Goal: Task Accomplishment & Management: Use online tool/utility

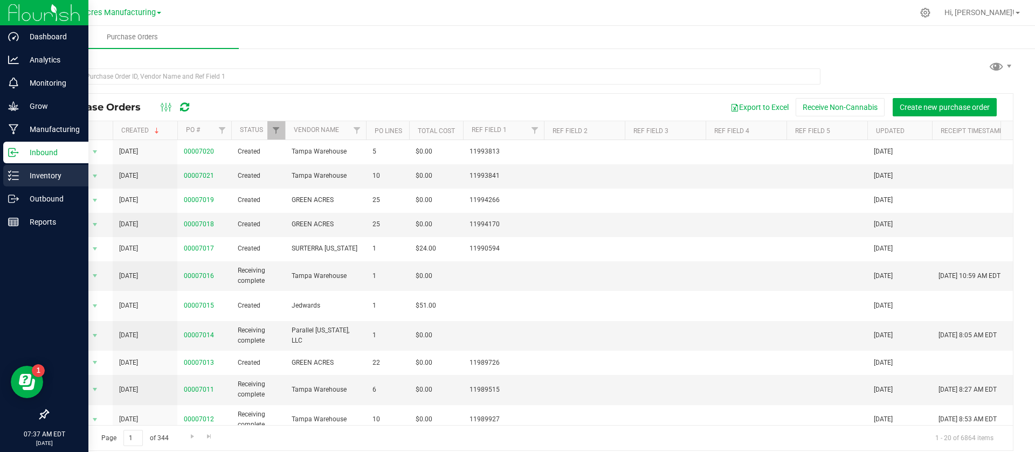
click at [54, 177] on p "Inventory" at bounding box center [51, 175] width 65 height 13
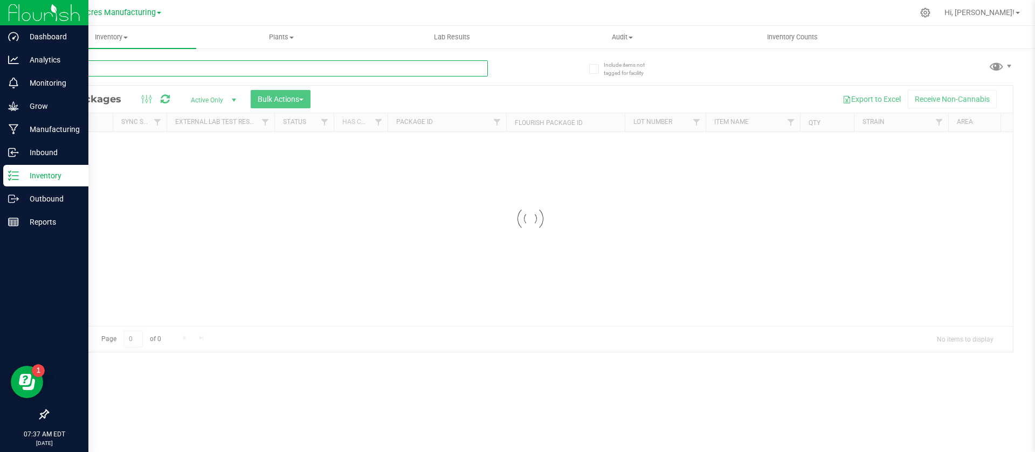
click at [111, 67] on input "text" at bounding box center [267, 68] width 440 height 16
paste input "GA-250820-ETH-HYB-D-THCA20"
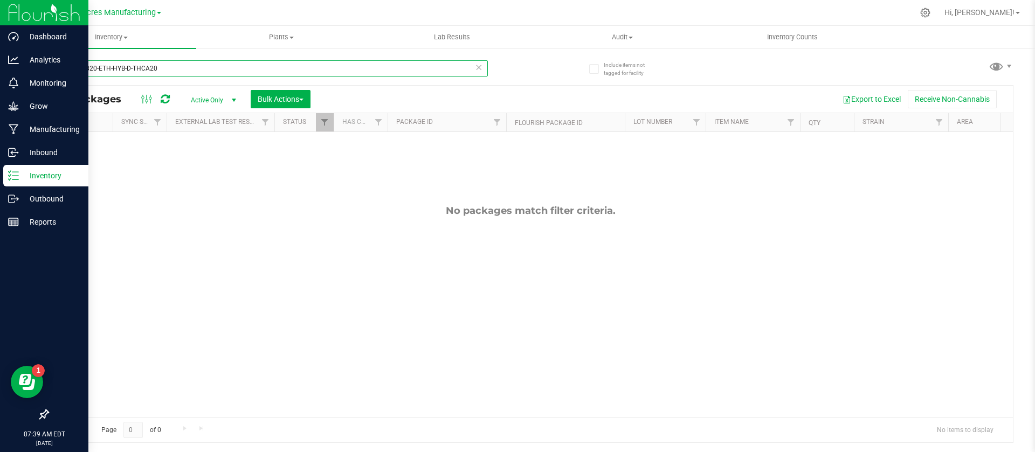
type input "GA-250820-ETH-HYB-D-THCA20"
click at [112, 40] on span "Inventory" at bounding box center [111, 37] width 170 height 10
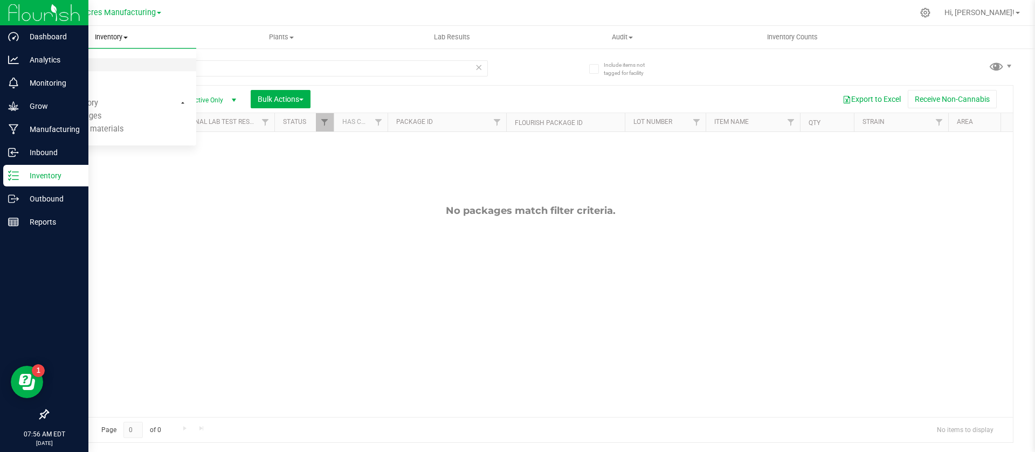
click at [81, 60] on span "All packages" at bounding box center [63, 64] width 74 height 9
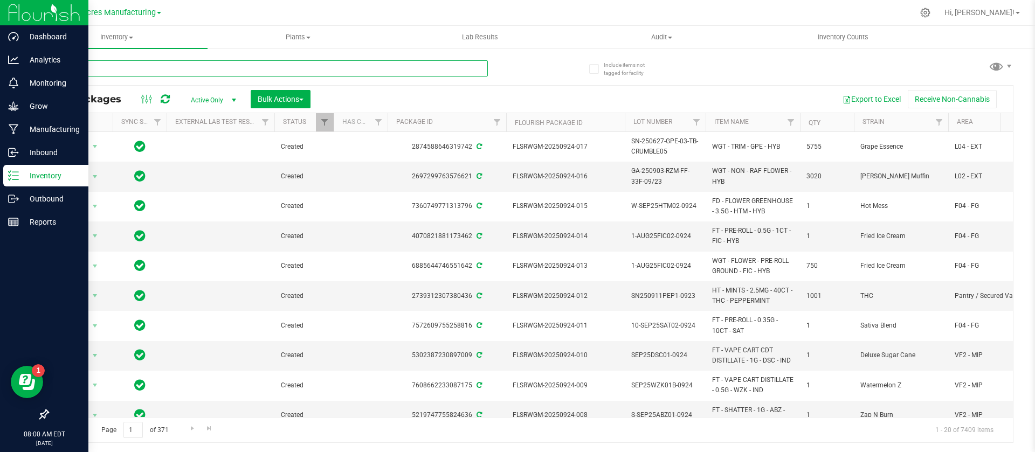
click at [186, 70] on input "text" at bounding box center [267, 68] width 440 height 16
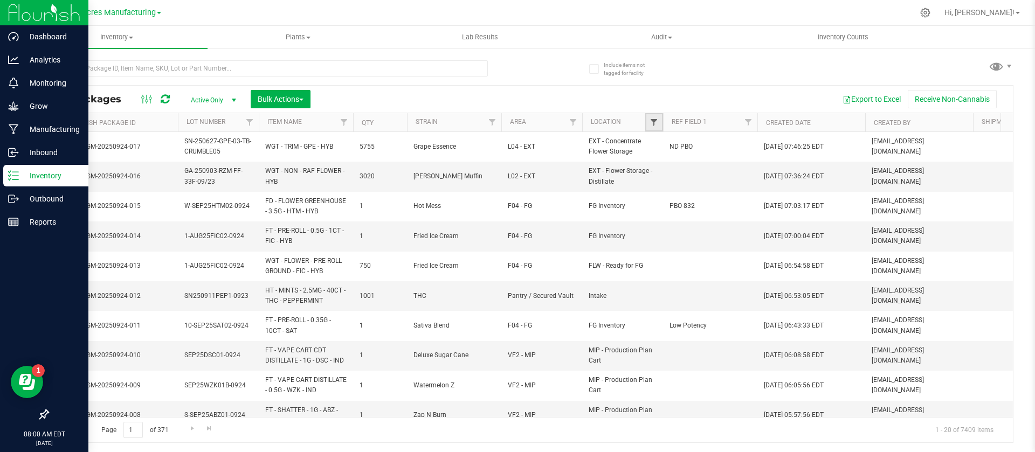
click at [655, 123] on span "Filter" at bounding box center [653, 122] width 9 height 9
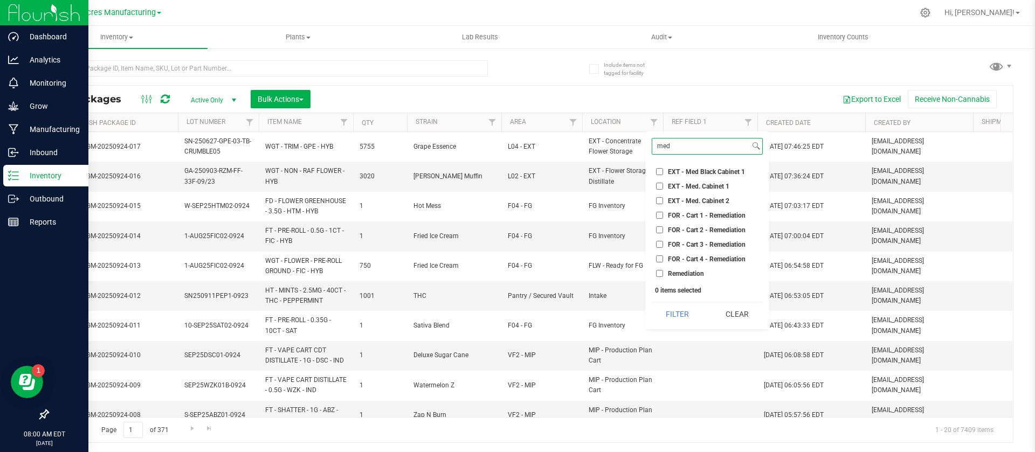
type input "med"
click at [673, 198] on span "EXT - Med. Cabinet 2" at bounding box center [698, 201] width 61 height 6
click at [663, 198] on input "EXT - Med. Cabinet 2" at bounding box center [659, 200] width 7 height 7
checkbox input "true"
click at [677, 304] on button "Filter" at bounding box center [678, 314] width 52 height 24
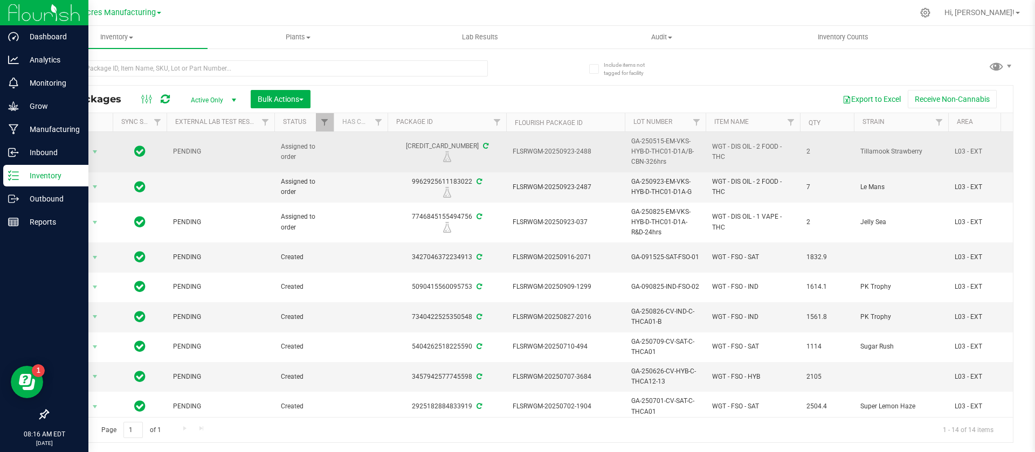
click at [664, 160] on span "GA-250515-EM-VKS-HYB-D-THC01-D1A/B-CBN-326hrs" at bounding box center [665, 151] width 68 height 31
click at [664, 160] on td "GA-250515-EM-VKS-HYB-D-THC01-D1A/B-CBN-326hrs" at bounding box center [665, 152] width 81 height 40
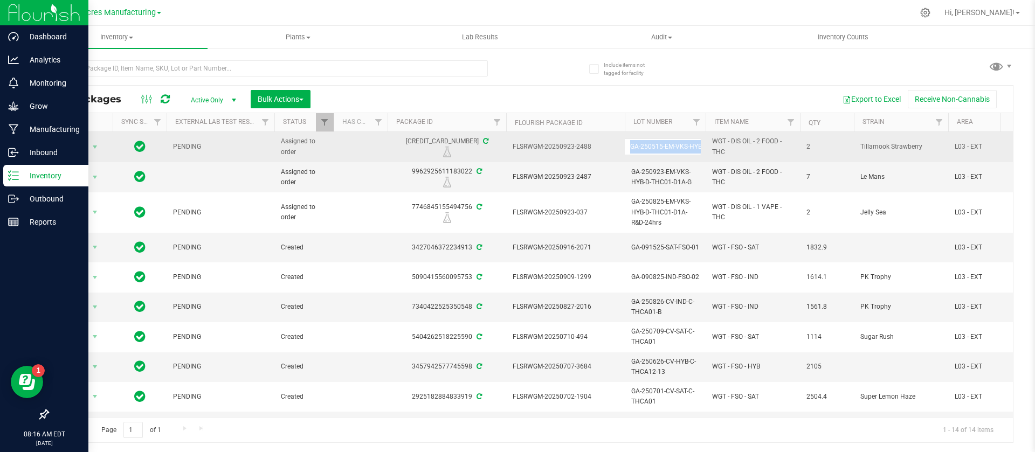
click at [664, 160] on td "GA-250515-EM-VKS-HYB-D-THC01-D1A/B-CBN-326hrs" at bounding box center [665, 147] width 81 height 30
click at [651, 140] on input "GA-250515-EM-VKS-HYB-D-THC01-D1A/B-CBN-326hrs" at bounding box center [662, 146] width 77 height 17
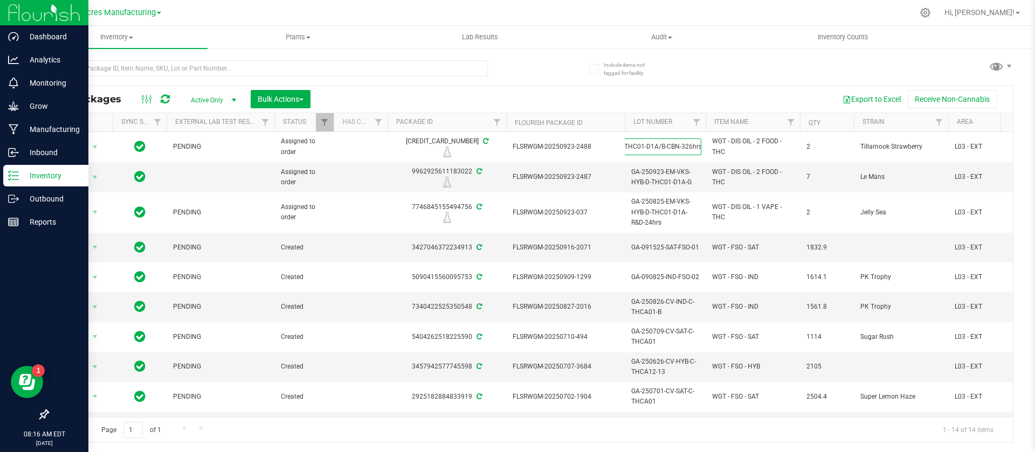
scroll to position [0, 0]
click at [692, 177] on span "GA-250923-EM-VKS-HYB-D-THC01-D1A-G" at bounding box center [665, 177] width 68 height 20
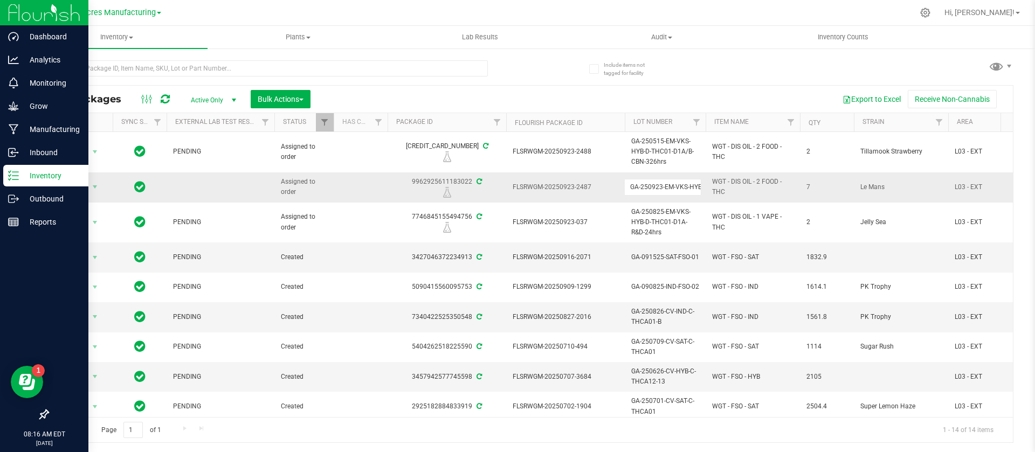
click at [692, 177] on td "GA-250923-EM-VKS-HYB-D-THC01-D1A-G" at bounding box center [665, 187] width 81 height 30
click at [675, 188] on input "GA-250923-EM-VKS-HYB-D-THC01-D1A-G" at bounding box center [662, 187] width 77 height 17
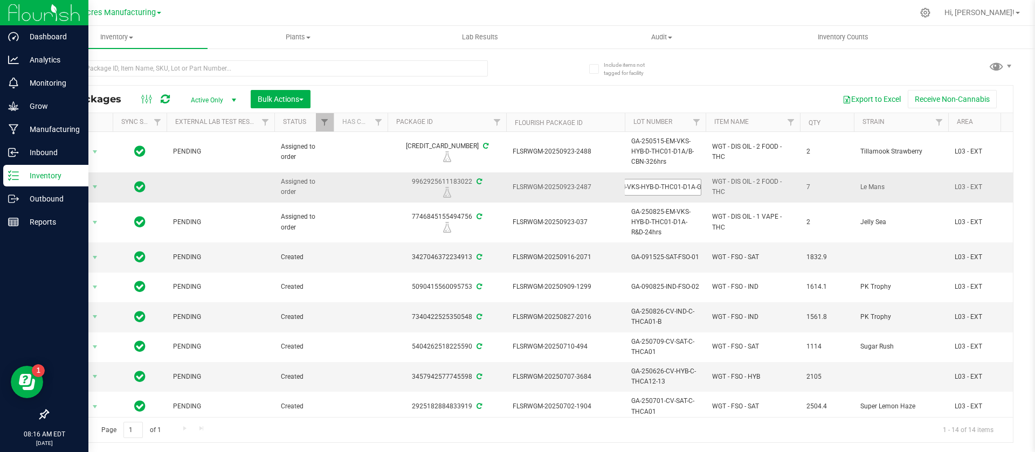
click at [675, 188] on input "GA-250923-EM-VKS-HYB-D-THC01-D1A-G" at bounding box center [662, 187] width 77 height 17
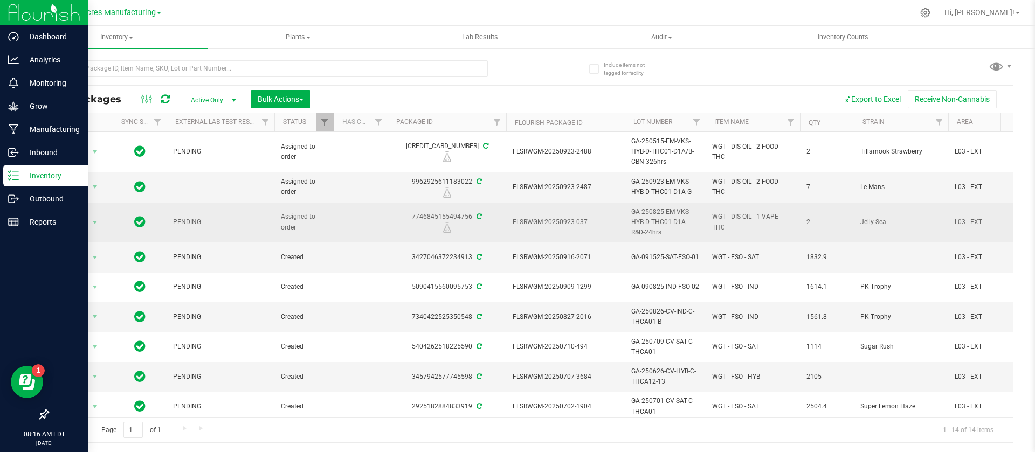
click at [659, 214] on span "GA-250825-EM-VKS-HYB-D-THC01-D1A-R&D-24hrs" at bounding box center [665, 222] width 68 height 31
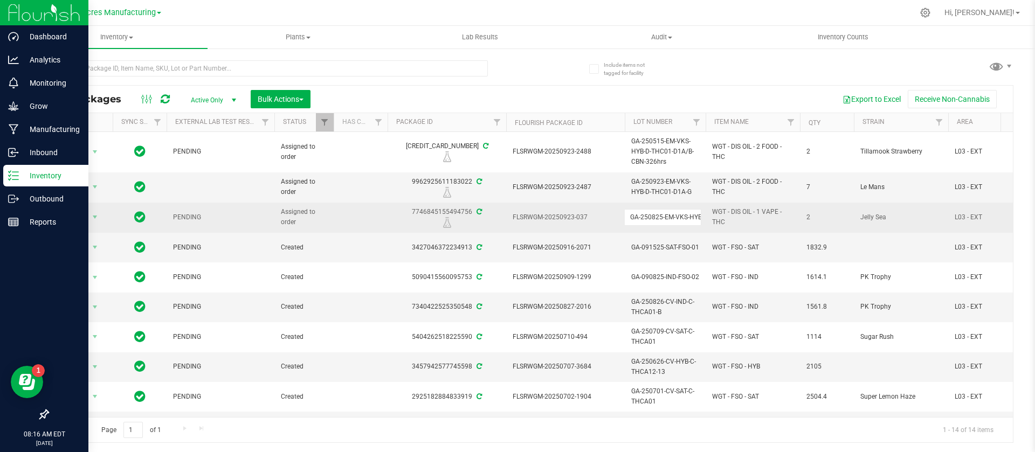
scroll to position [0, 74]
click at [659, 214] on input "GA-250825-EM-VKS-HYB-D-THC01-D1A-R&D-24hrs" at bounding box center [662, 217] width 77 height 17
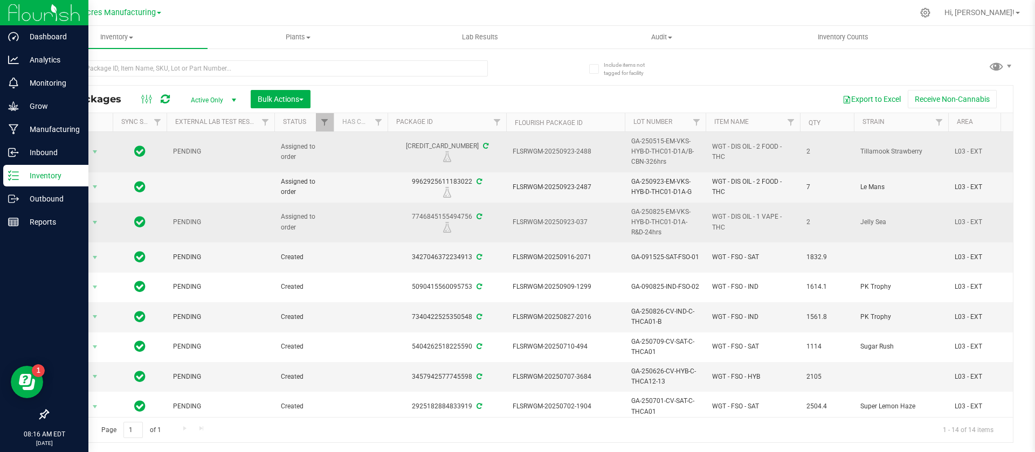
click at [449, 146] on div "5684221557670464" at bounding box center [447, 151] width 122 height 21
copy div "5684221557670464"
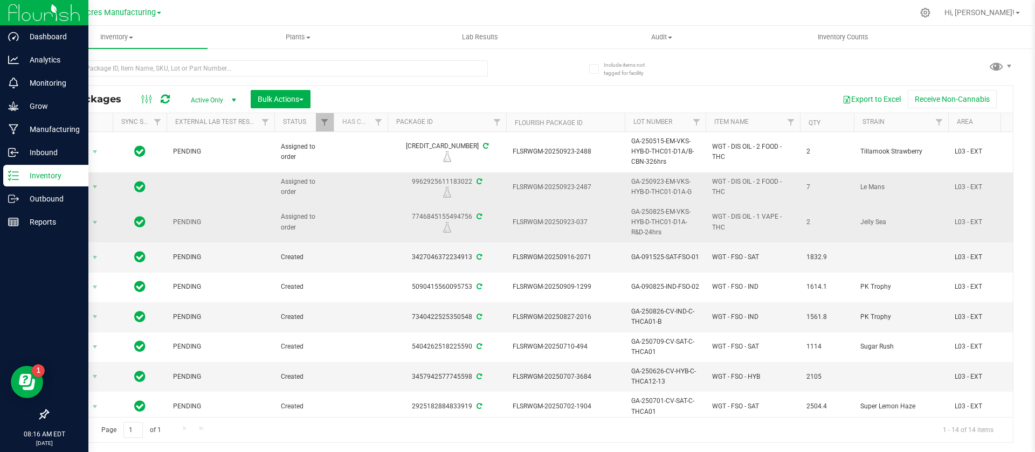
click at [440, 184] on div "9962925611183022" at bounding box center [447, 187] width 122 height 21
copy div "9962925611183022"
click at [438, 215] on div "7746845155494756" at bounding box center [447, 222] width 122 height 21
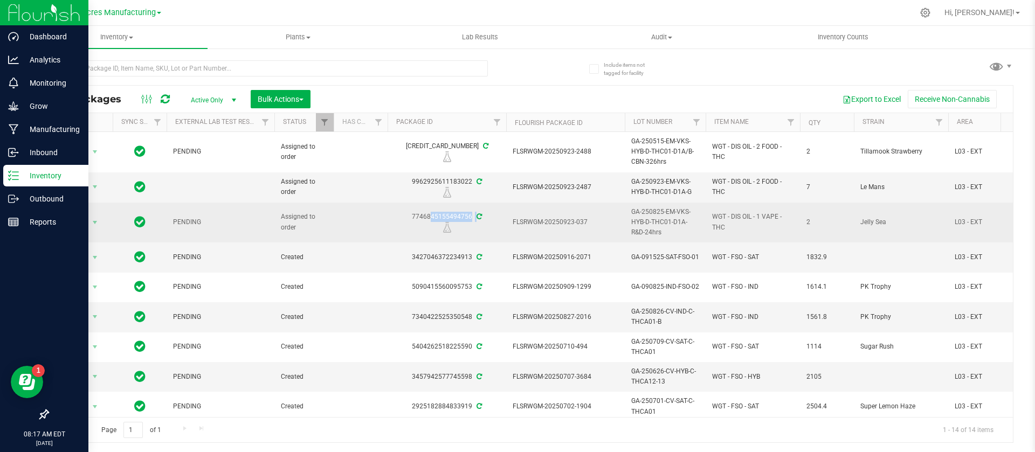
copy div "7746845155494756"
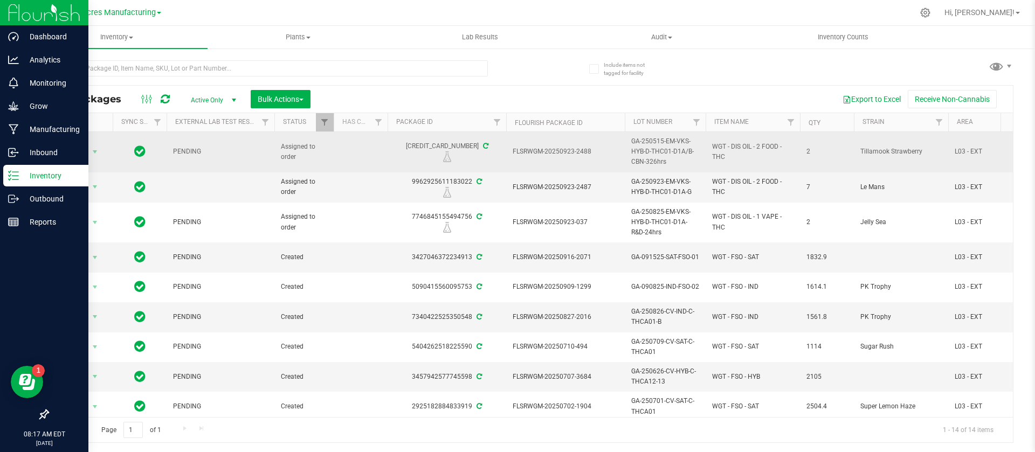
click at [725, 144] on span "WGT - DIS OIL - 2 FOOD - THC" at bounding box center [752, 152] width 81 height 20
copy tr "WGT - DIS OIL - 2 FOOD - THC"
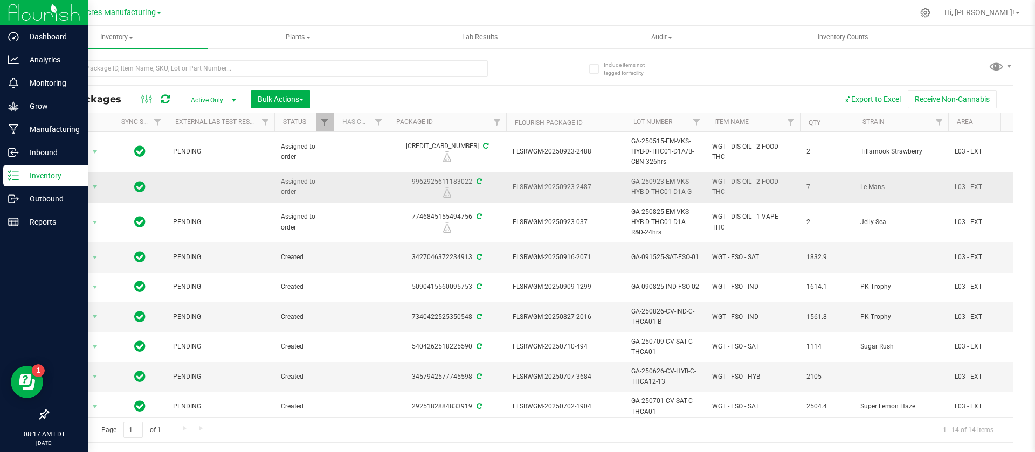
click at [758, 179] on span "WGT - DIS OIL - 2 FOOD - THC" at bounding box center [752, 187] width 81 height 20
copy tr "WGT - DIS OIL - 2 FOOD - THC"
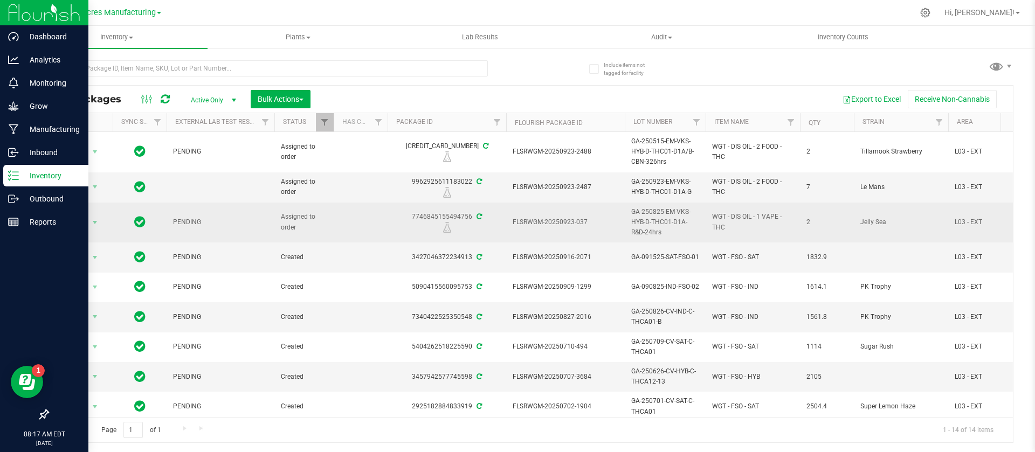
click at [716, 226] on span "WGT - DIS OIL - 1 VAPE - THC" at bounding box center [752, 222] width 81 height 20
copy tr "WGT - DIS OIL - 1 VAPE - THC"
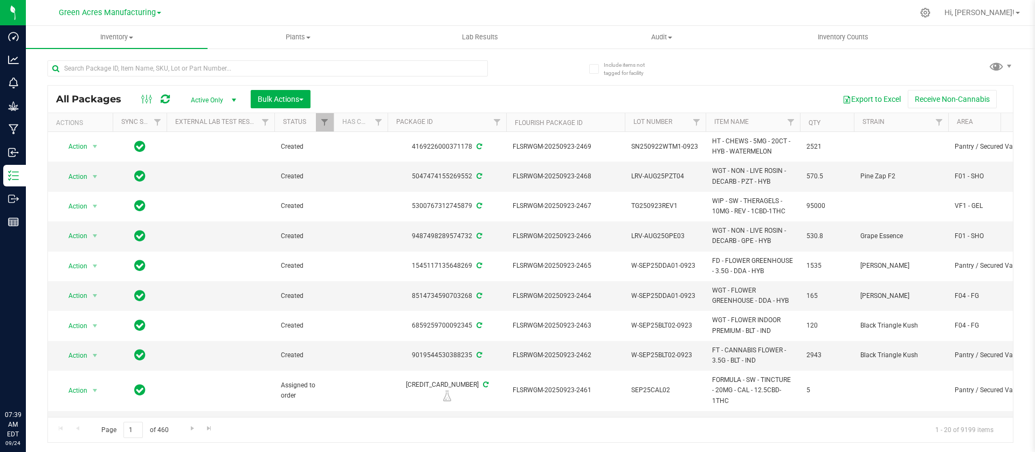
click at [141, 68] on input "text" at bounding box center [267, 68] width 440 height 16
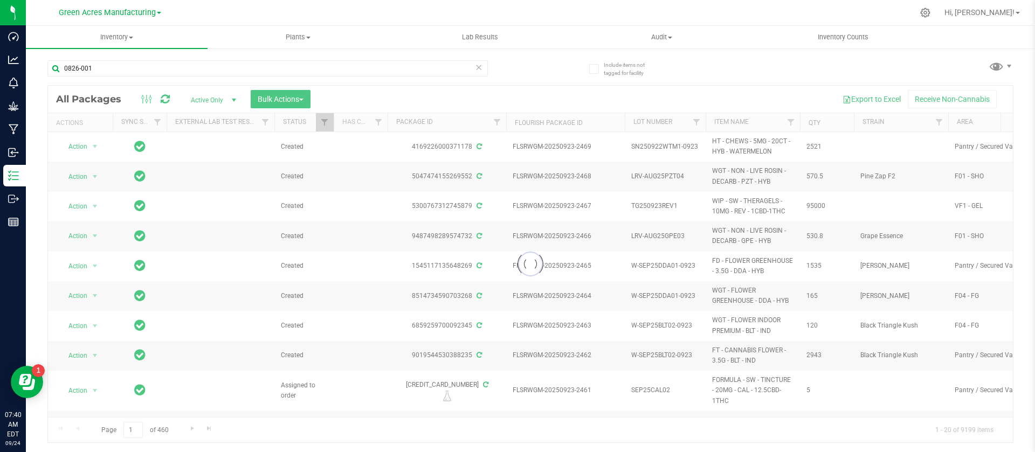
type input "0826-001"
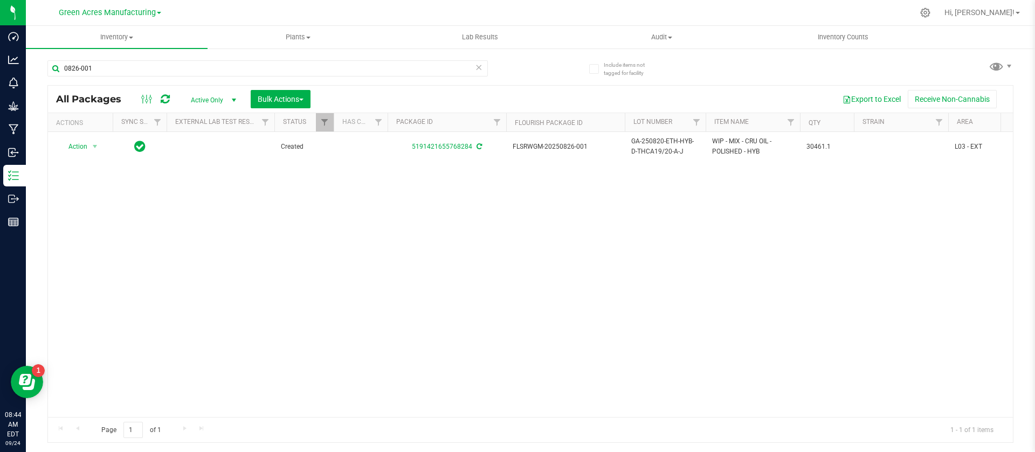
click at [126, 71] on input "0826-001" at bounding box center [267, 68] width 440 height 16
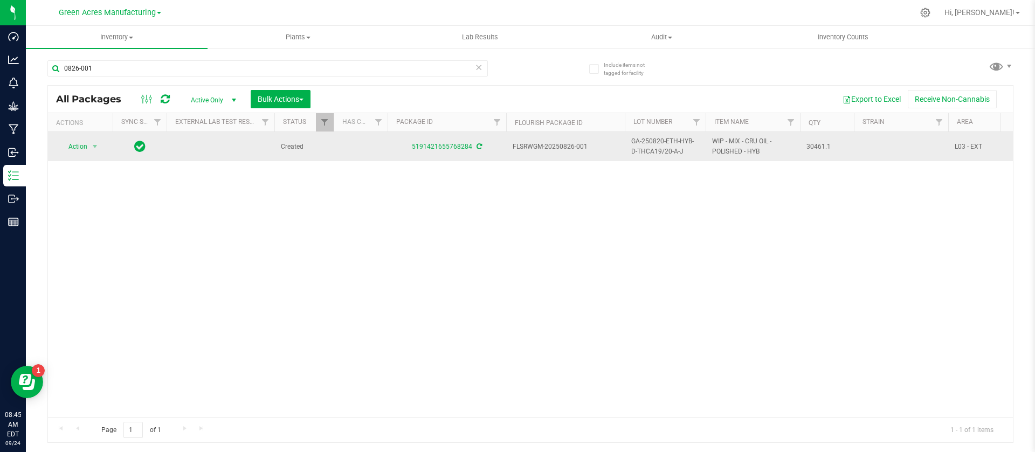
drag, startPoint x: 588, startPoint y: 148, endPoint x: 558, endPoint y: 149, distance: 30.7
click at [558, 149] on span "FLSRWGM-20250826-001" at bounding box center [565, 147] width 106 height 10
copy span "0826-001"
click at [826, 147] on span "30461.1" at bounding box center [826, 147] width 41 height 10
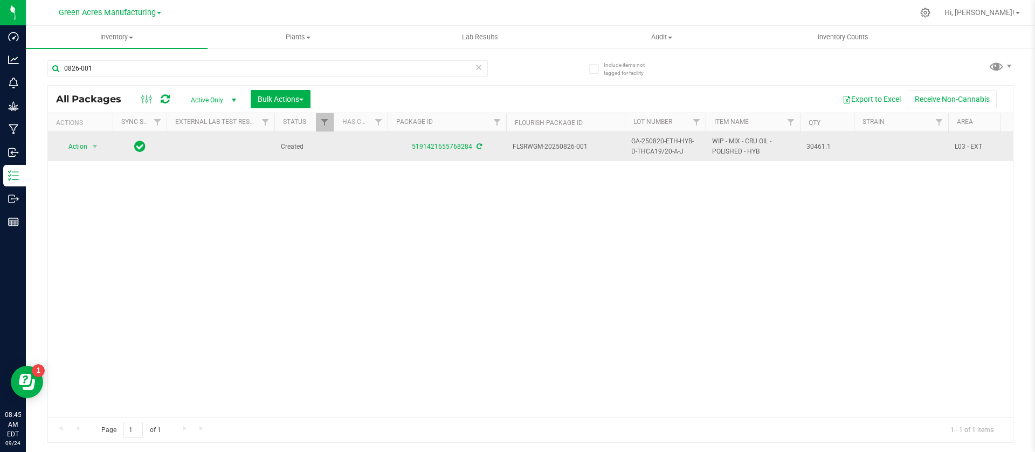
copy span "30461.1"
click at [592, 148] on span "FLSRWGM-20250826-001" at bounding box center [565, 147] width 106 height 10
drag, startPoint x: 589, startPoint y: 148, endPoint x: 561, endPoint y: 144, distance: 28.3
click at [561, 144] on span "FLSRWGM-20250826-001" at bounding box center [565, 147] width 106 height 10
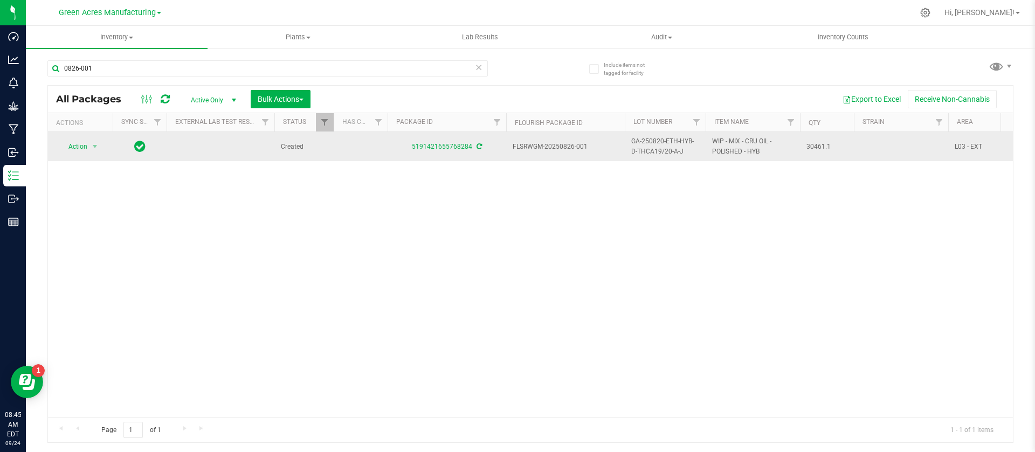
copy span "0826-001"
click at [644, 150] on span "GA-250820-ETH-HYB-D-THCA19/20-A-J" at bounding box center [665, 146] width 68 height 20
click at [644, 150] on input "GA-250820-ETH-HYB-D-THCA19/20-A-J" at bounding box center [662, 146] width 77 height 17
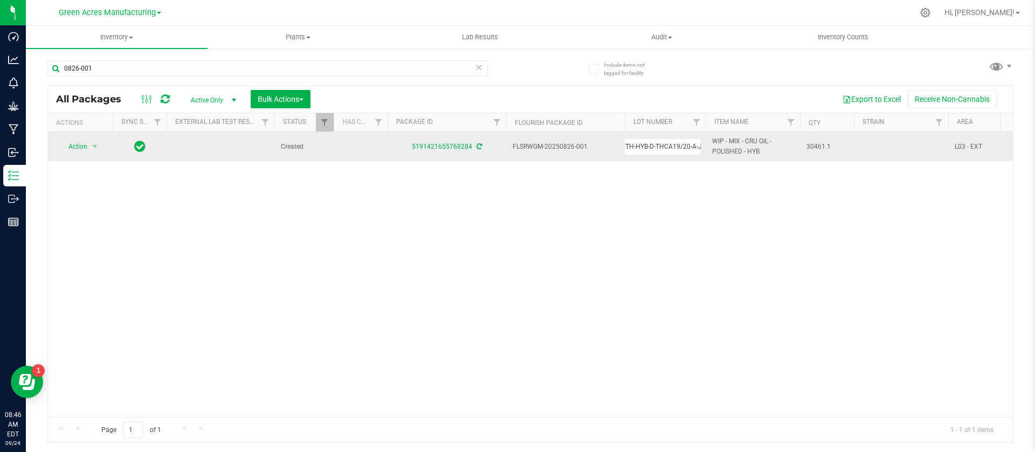
type input "GA-250923-EM-VKS-HYB-D-THC01"
click at [615, 211] on div "All Packages Active Only Active Only Lab Samples Locked All External Internal B…" at bounding box center [530, 264] width 966 height 358
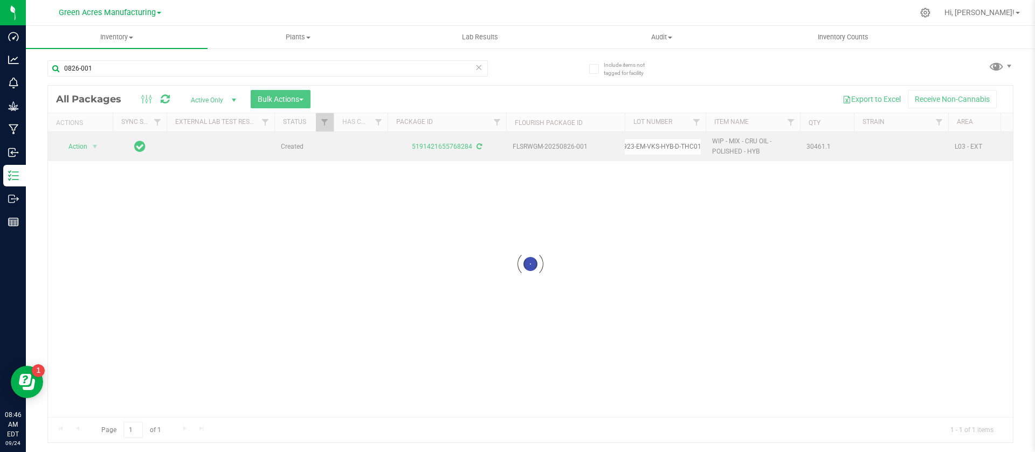
scroll to position [0, 0]
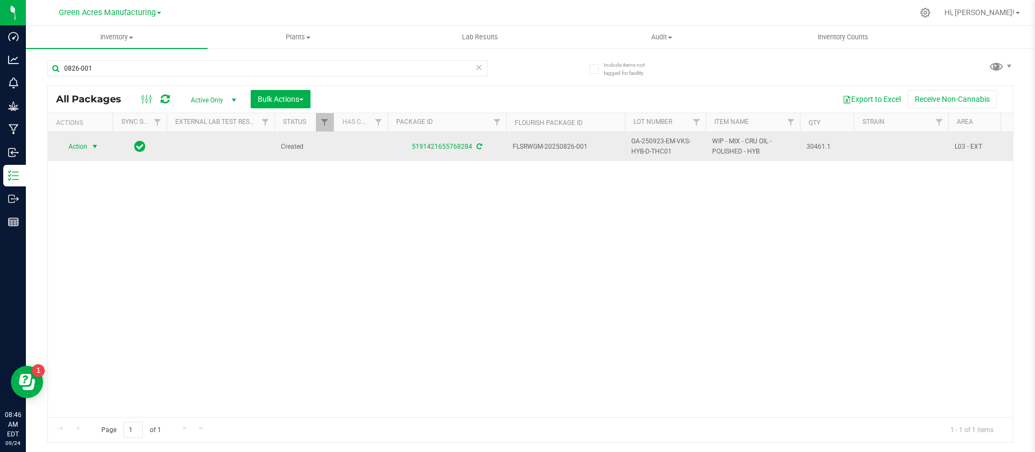
click at [77, 144] on span "Action" at bounding box center [73, 146] width 29 height 15
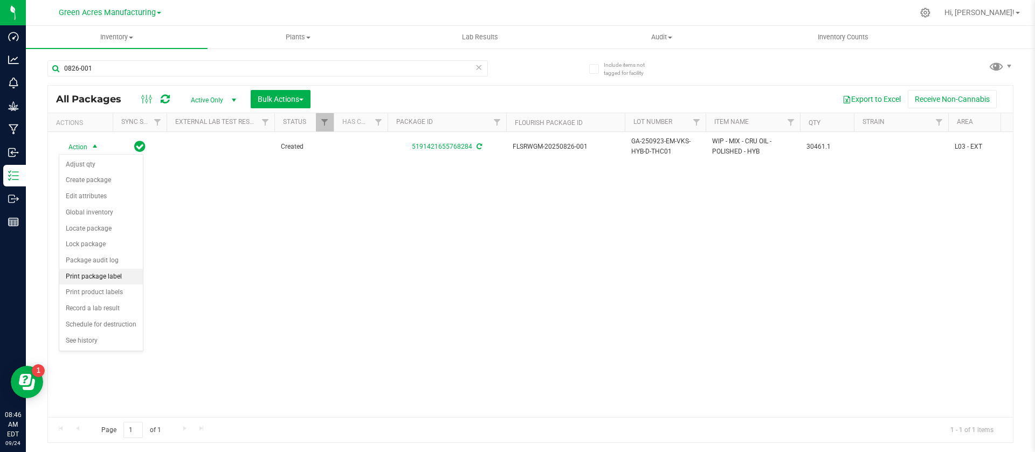
click at [112, 278] on li "Print package label" at bounding box center [101, 277] width 84 height 16
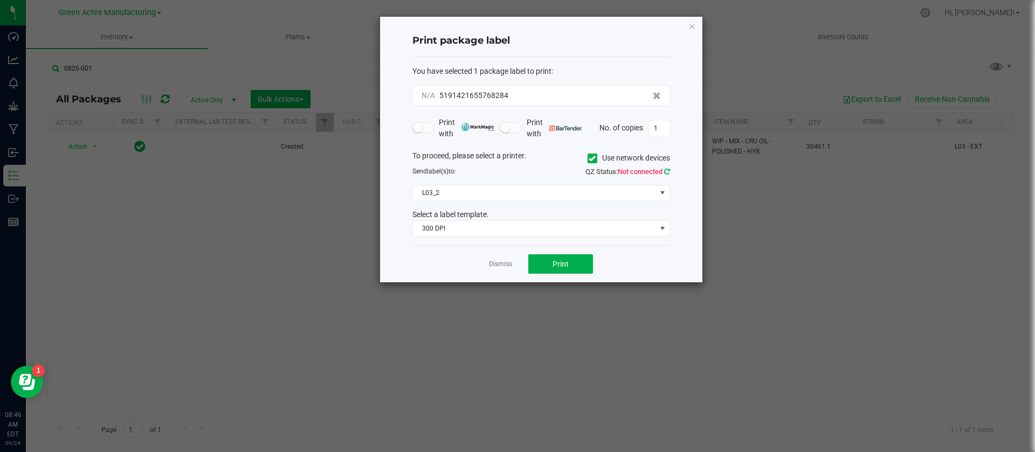
click at [668, 173] on icon at bounding box center [667, 171] width 6 height 7
click at [661, 132] on input "1" at bounding box center [659, 128] width 20 height 15
type input "6"
click at [549, 266] on button "Print" at bounding box center [560, 263] width 65 height 19
